Goal: Navigation & Orientation: Find specific page/section

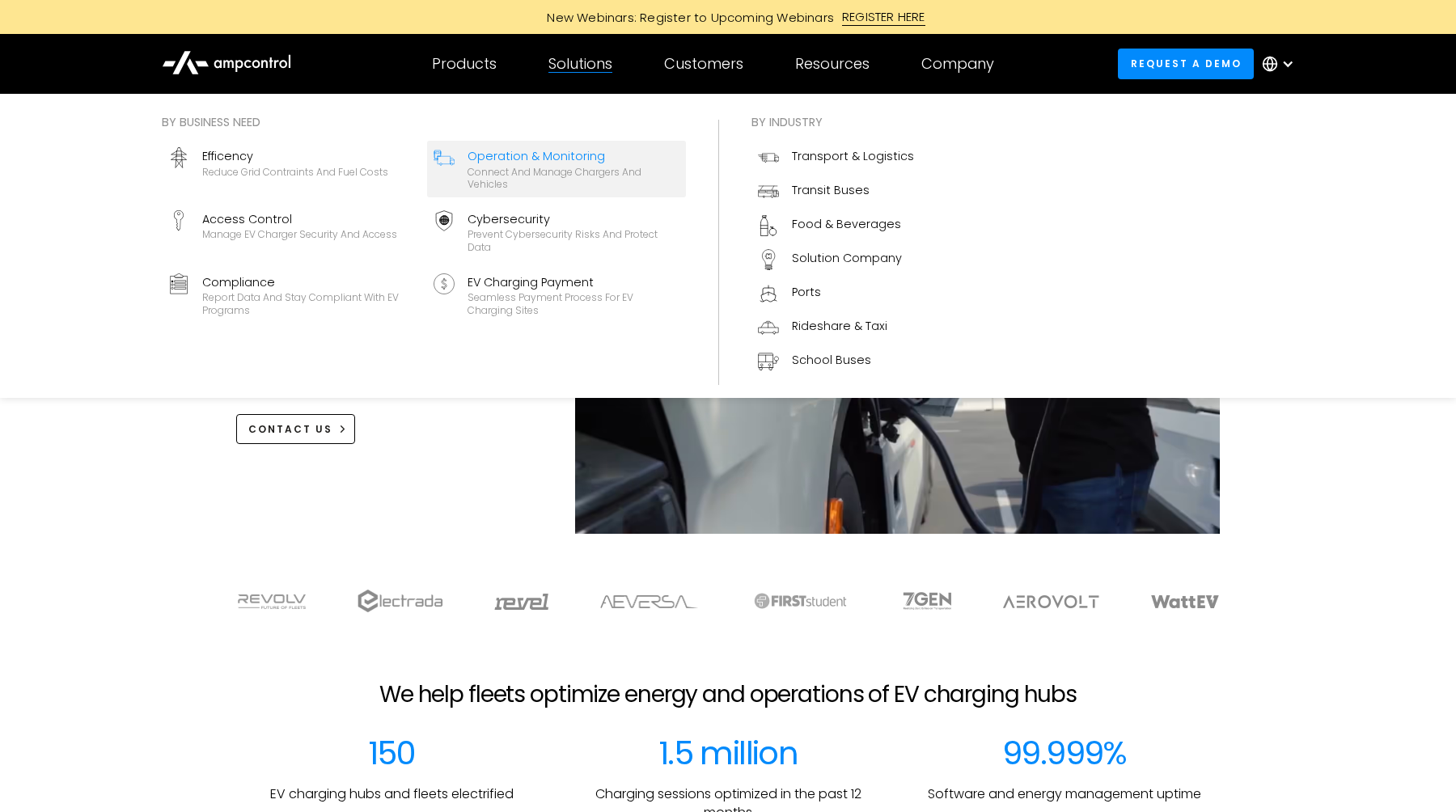
click at [551, 175] on div "Connect and manage chargers and vehicles" at bounding box center [573, 178] width 212 height 25
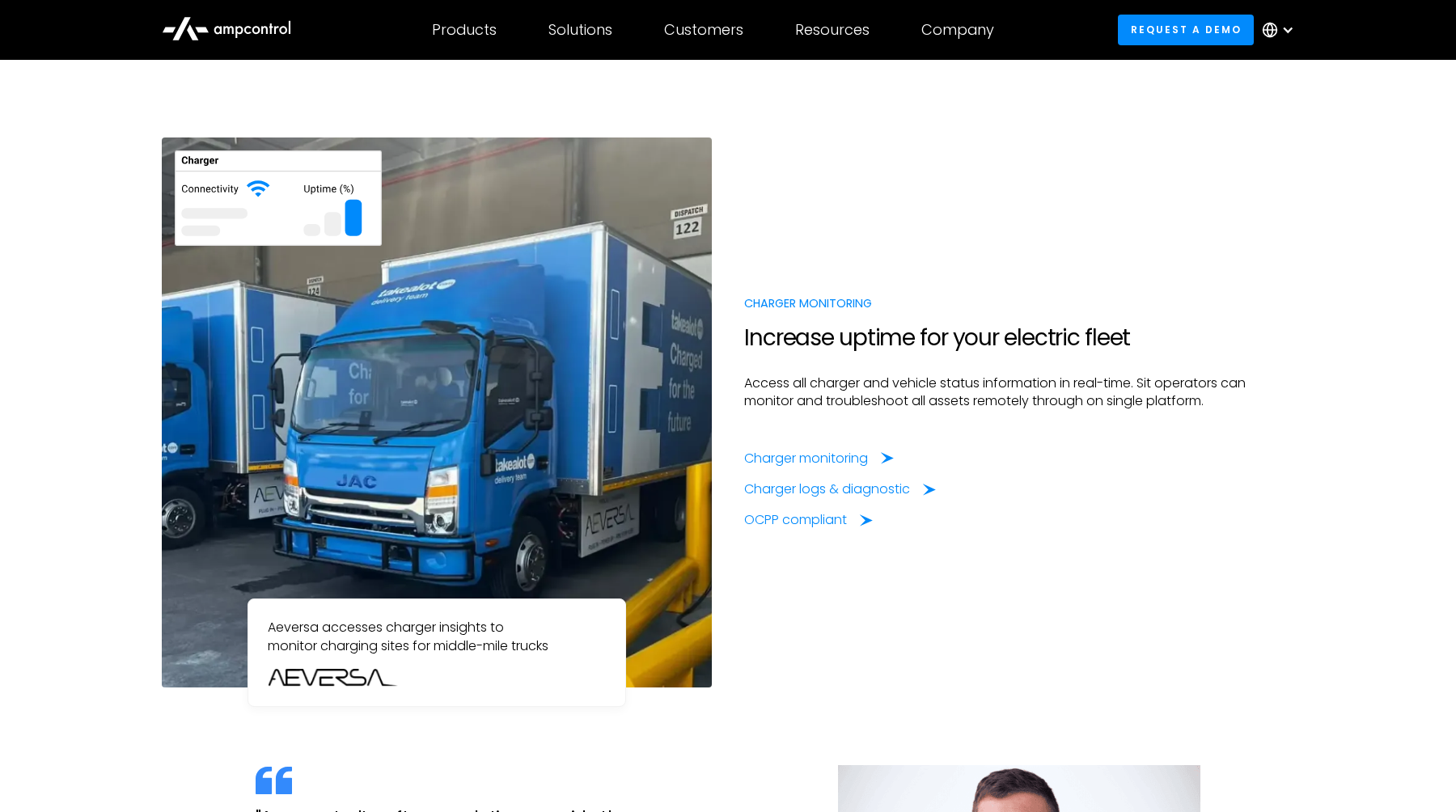
scroll to position [314, 0]
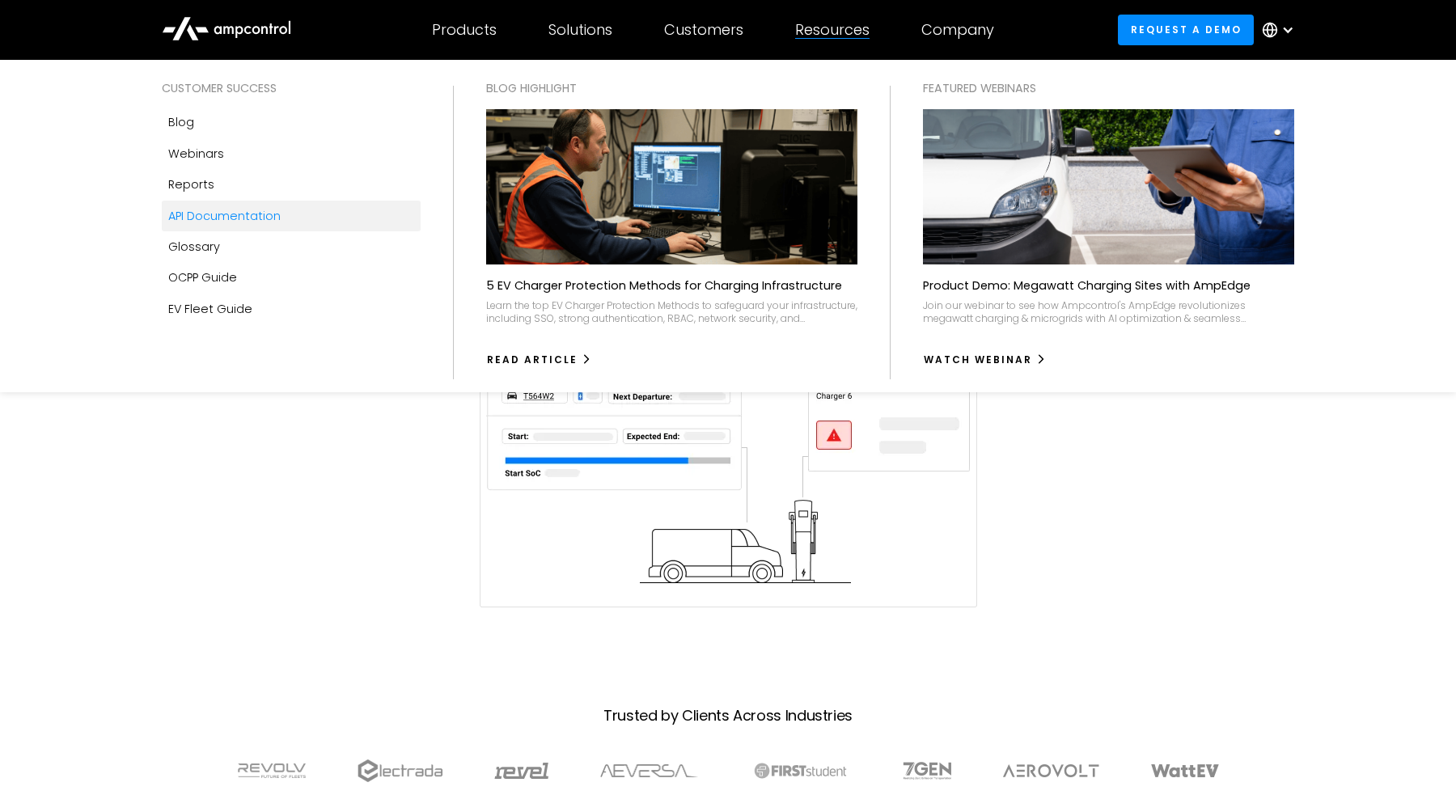
click at [243, 208] on div "API Documentation" at bounding box center [224, 216] width 112 height 18
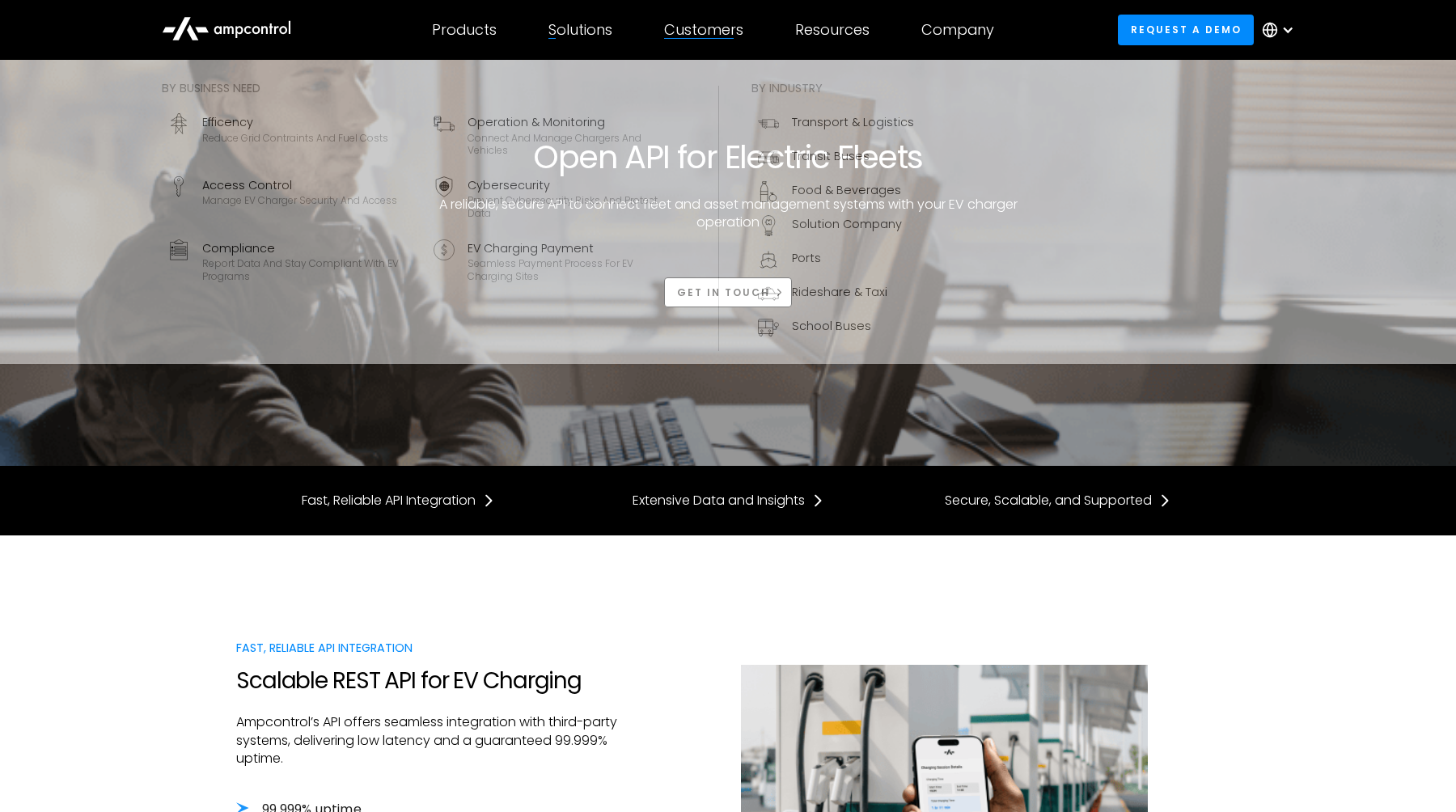
drag, startPoint x: 711, startPoint y: 34, endPoint x: 533, endPoint y: 38, distance: 178.0
click at [532, 38] on div "Products Products Energy Management Load management, cost optimization, oversub…" at bounding box center [713, 30] width 614 height 56
